Goal: Information Seeking & Learning: Learn about a topic

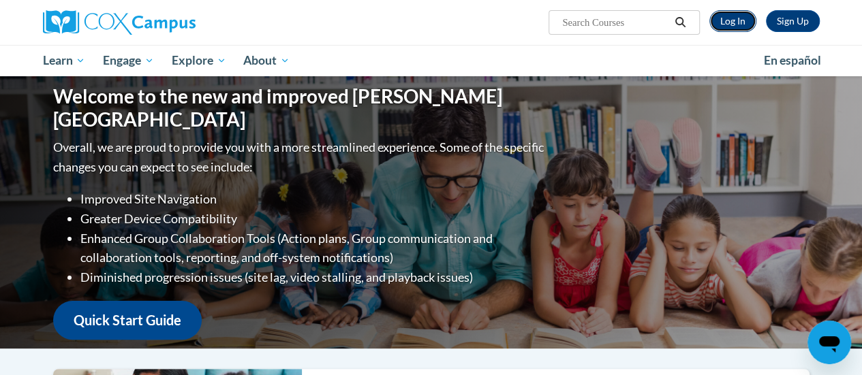
click at [736, 18] on link "Log In" at bounding box center [732, 21] width 47 height 22
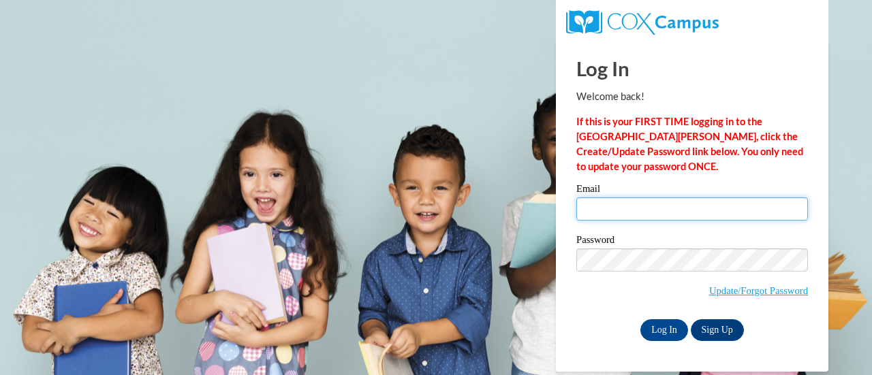
click at [675, 207] on input "Email" at bounding box center [692, 209] width 232 height 23
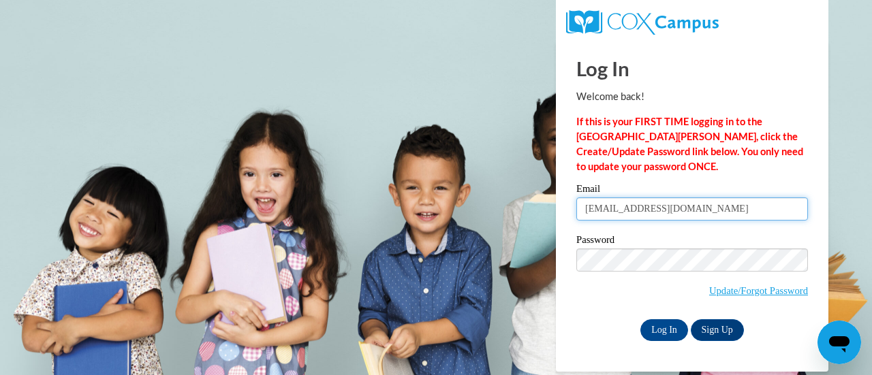
type input "petersch@w-csd.org"
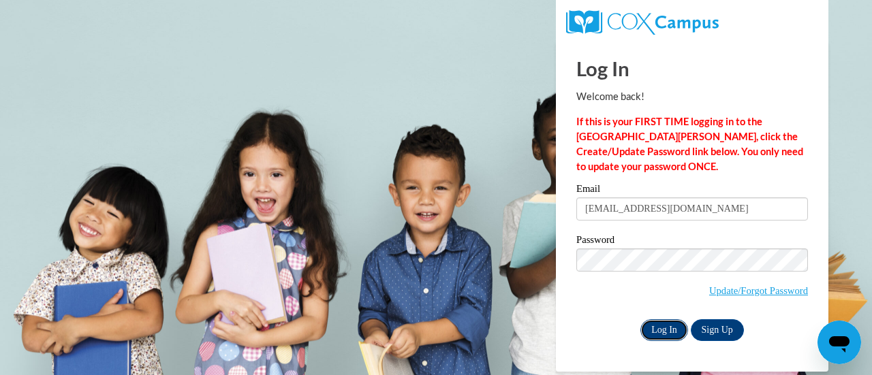
click at [670, 332] on input "Log In" at bounding box center [664, 331] width 48 height 22
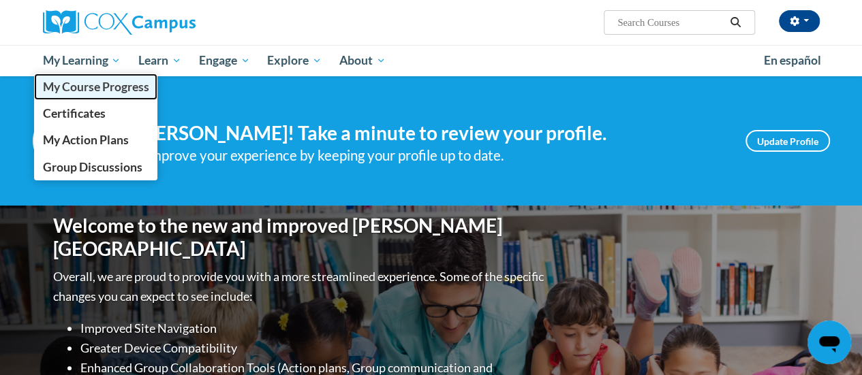
click at [106, 84] on span "My Course Progress" at bounding box center [95, 87] width 106 height 14
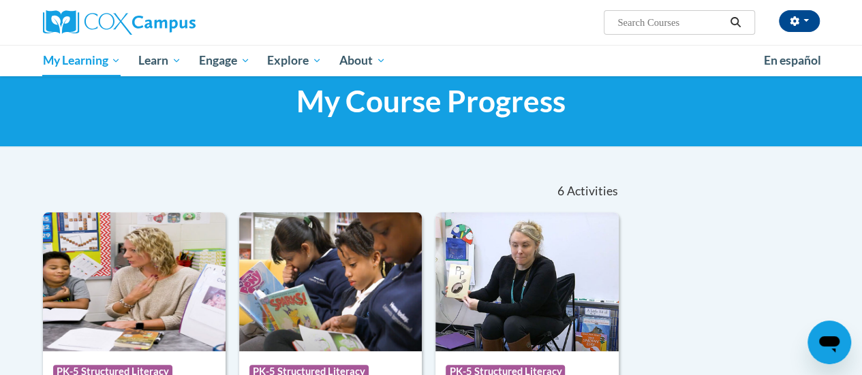
click at [672, 22] on input "Search..." at bounding box center [670, 22] width 109 height 16
type input "meaningful read alouds"
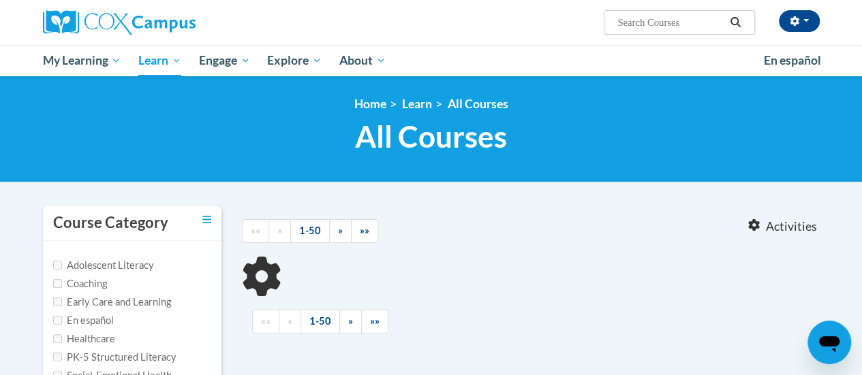
scroll to position [33, 0]
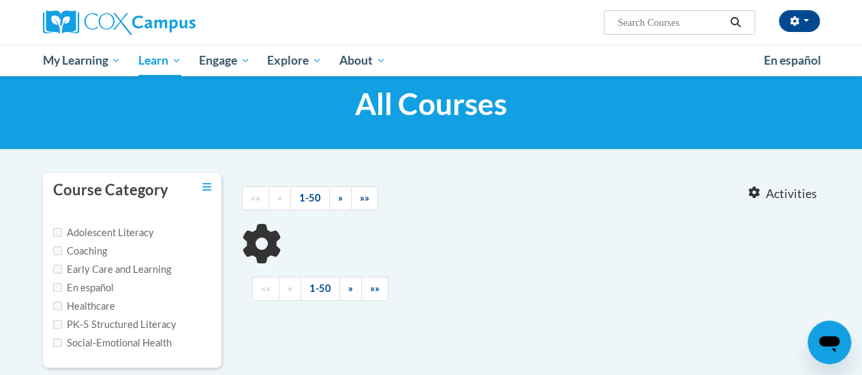
type input "meaningful read alouds"
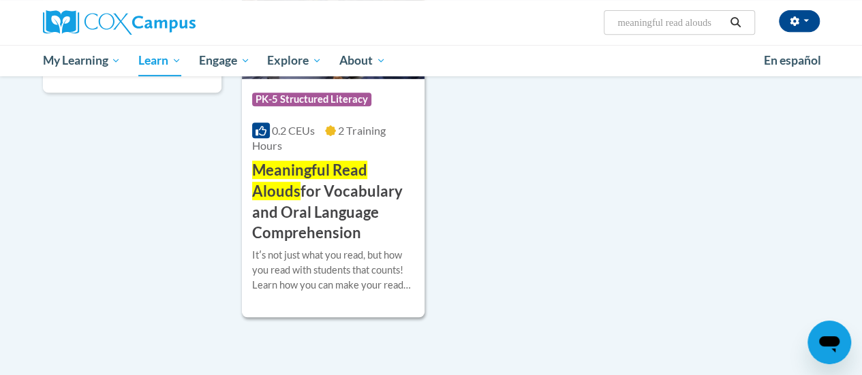
scroll to position [260, 0]
